Goal: Task Accomplishment & Management: Use online tool/utility

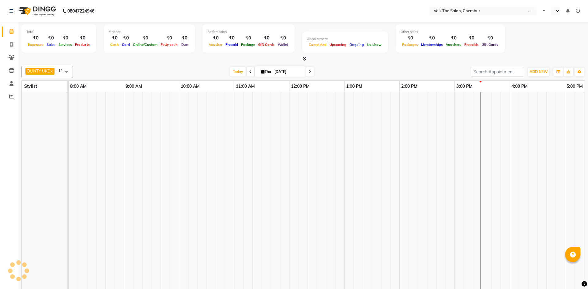
select select "en"
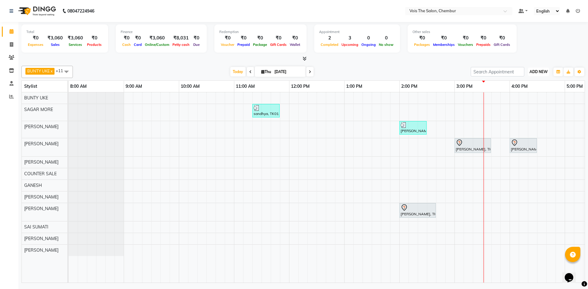
click at [538, 68] on button "ADD NEW Toggle Dropdown" at bounding box center [538, 72] width 21 height 9
click at [523, 88] on link "Add Invoice" at bounding box center [524, 92] width 48 height 8
select select "service"
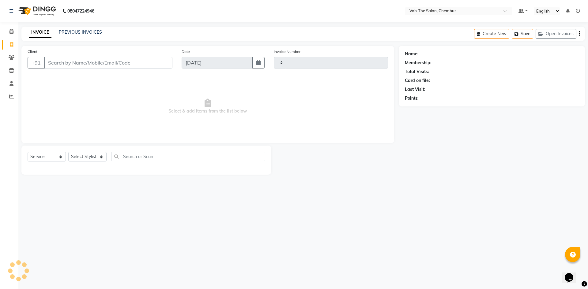
type input "0792"
select select "8261"
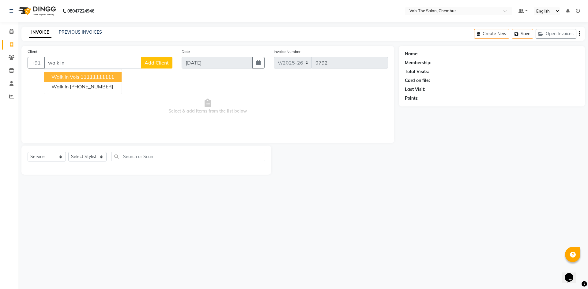
click at [81, 73] on button "walk in vois 11111111111" at bounding box center [82, 77] width 77 height 10
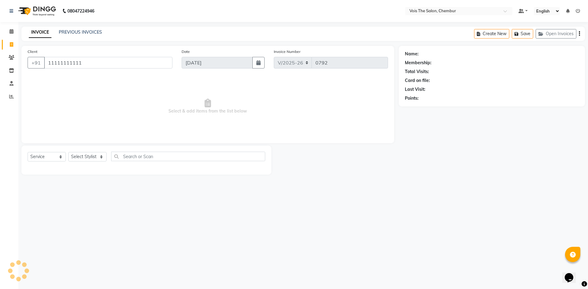
type input "11111111111"
click at [82, 156] on select "Select Stylist admin BUNTY UKE COUNTER SALE GANESH [PERSON_NAME] [PERSON_NAME] …" at bounding box center [87, 156] width 38 height 9
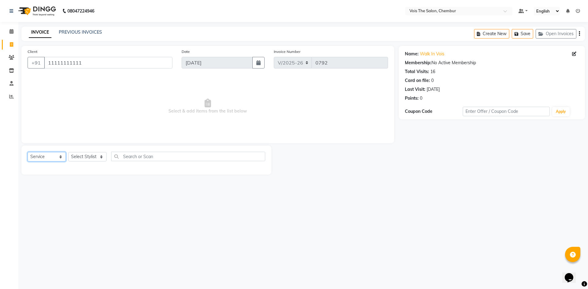
drag, startPoint x: 35, startPoint y: 158, endPoint x: 48, endPoint y: 159, distance: 13.8
click at [35, 158] on select "Select Service Product Membership Package Voucher Prepaid Gift Card" at bounding box center [47, 156] width 38 height 9
select select "product"
click at [28, 152] on select "Select Service Product Membership Package Voucher Prepaid Gift Card" at bounding box center [47, 156] width 38 height 9
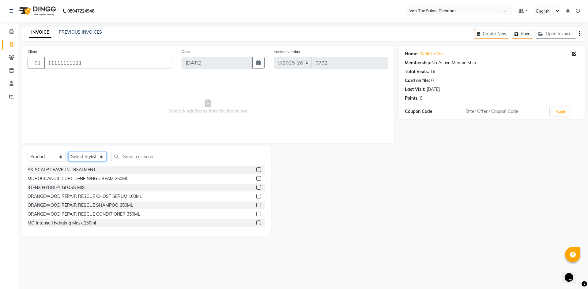
click at [85, 157] on select "Select Stylist admin BUNTY UKE COUNTER SALE GANESH [PERSON_NAME] [PERSON_NAME] …" at bounding box center [87, 156] width 38 height 9
select select "79151"
click at [68, 152] on select "Select Stylist admin BUNTY UKE COUNTER SALE GANESH [PERSON_NAME] [PERSON_NAME] …" at bounding box center [87, 156] width 38 height 9
click at [133, 152] on input "text" at bounding box center [188, 156] width 154 height 9
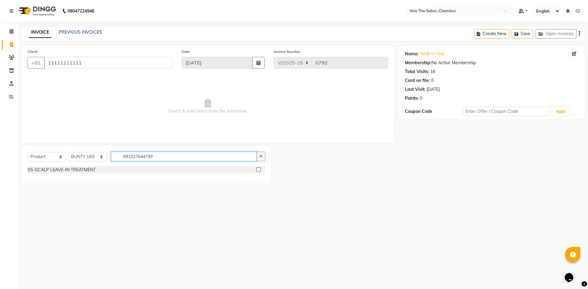
type input "691027644799"
click at [257, 171] on label at bounding box center [258, 169] width 5 height 5
click at [257, 171] on input "checkbox" at bounding box center [258, 170] width 4 height 4
checkbox input "false"
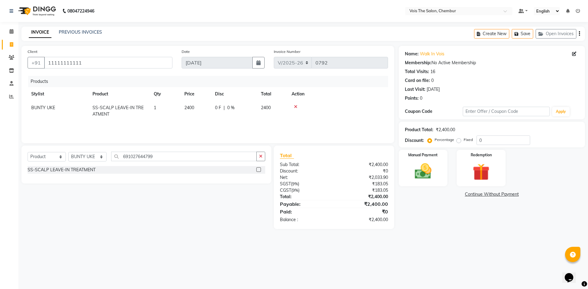
click at [294, 107] on icon at bounding box center [295, 107] width 3 height 4
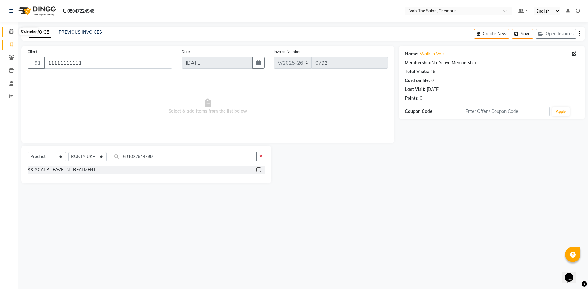
click at [12, 30] on icon at bounding box center [11, 31] width 4 height 5
